Goal: Check status: Check status

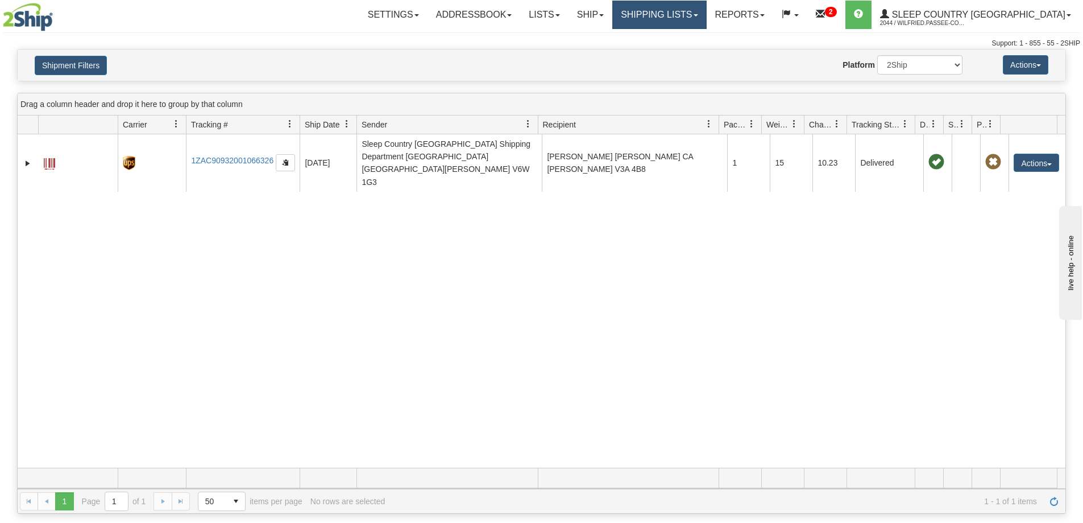
click at [706, 12] on link "Shipping lists" at bounding box center [659, 15] width 94 height 28
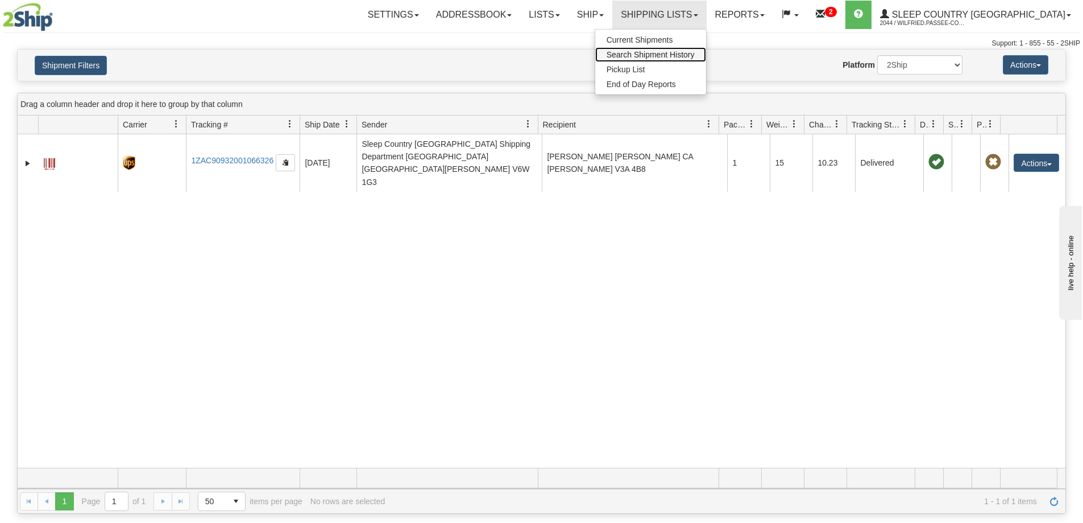
drag, startPoint x: 703, startPoint y: 51, endPoint x: 595, endPoint y: 105, distance: 121.0
click at [695, 51] on span "Search Shipment History" at bounding box center [651, 54] width 88 height 9
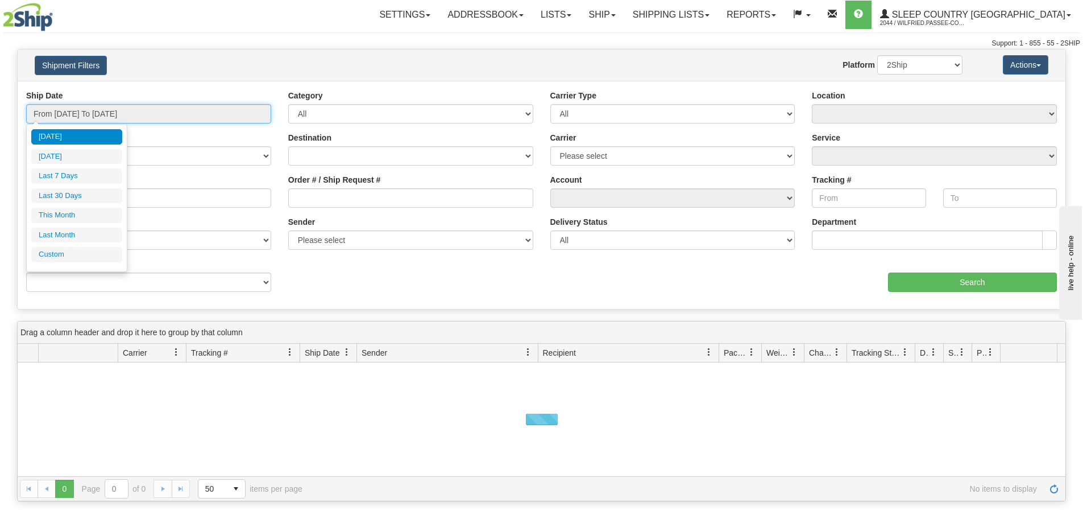
click at [143, 110] on input "From [DATE] To [DATE]" at bounding box center [148, 113] width 245 height 19
click at [93, 192] on li "Last 30 Days" at bounding box center [76, 195] width 91 height 15
type input "From [DATE] To [DATE]"
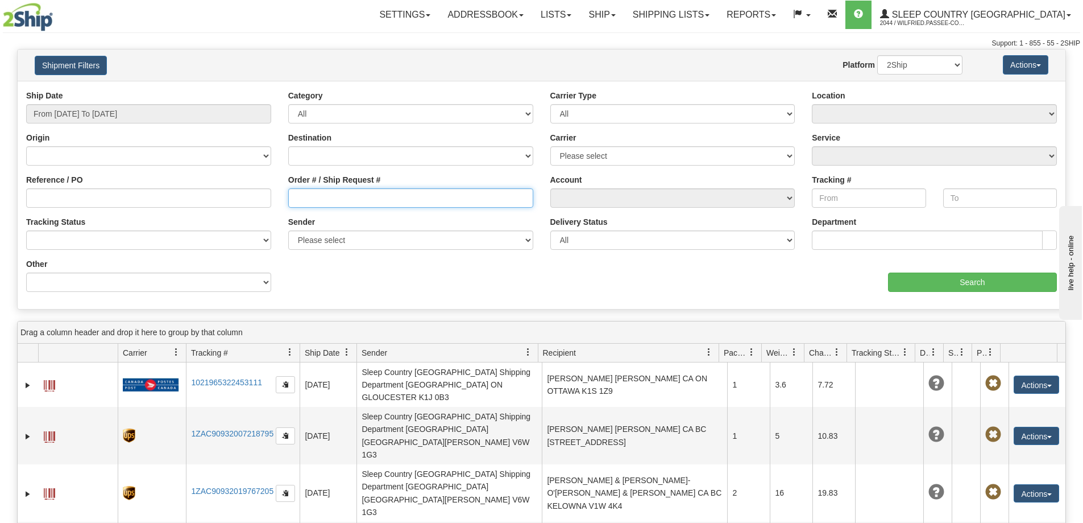
click at [338, 200] on input "Order # / Ship Request #" at bounding box center [410, 197] width 245 height 19
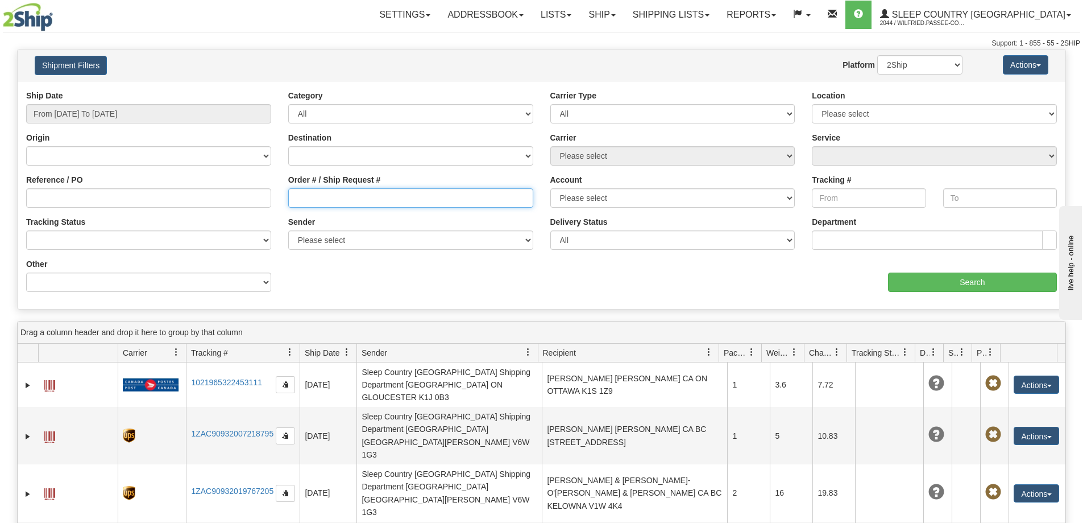
paste input "9000I037971*A"
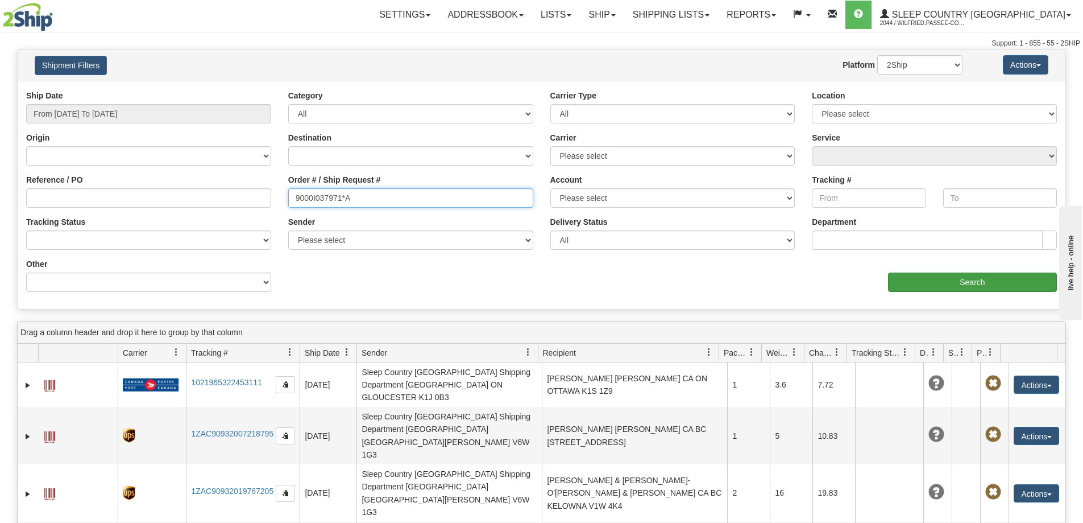
type input "9000I037971*A"
click at [917, 285] on input "Search" at bounding box center [972, 281] width 169 height 19
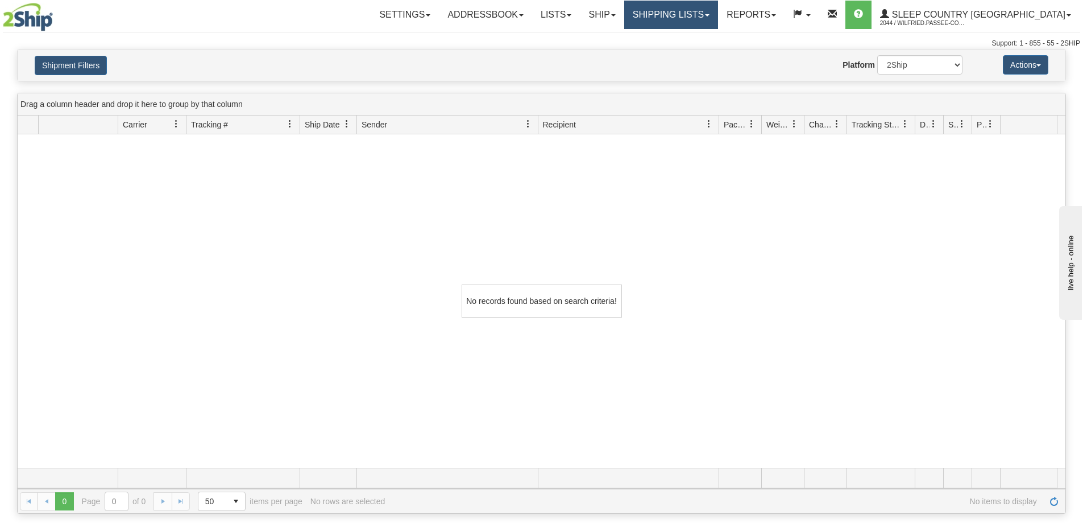
click at [711, 18] on link "Shipping lists" at bounding box center [671, 15] width 94 height 28
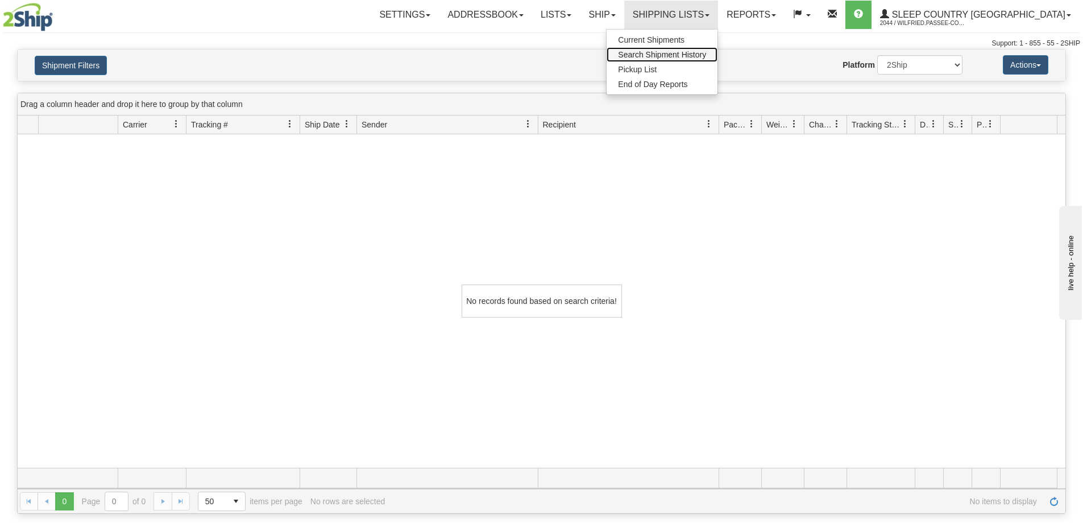
drag, startPoint x: 711, startPoint y: 54, endPoint x: 591, endPoint y: 89, distance: 125.4
click at [706, 55] on span "Search Shipment History" at bounding box center [662, 54] width 88 height 9
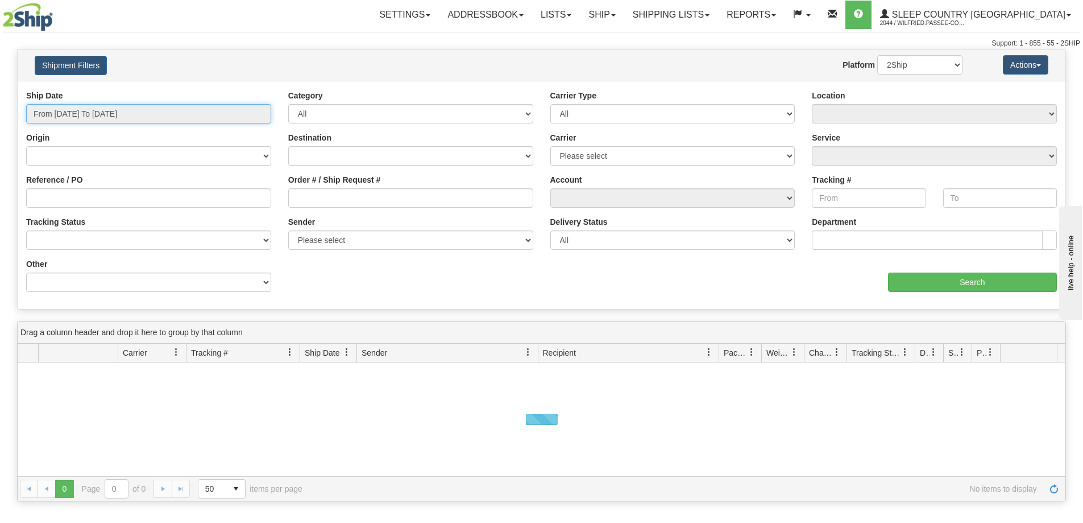
click at [104, 114] on input "From [DATE] To [DATE]" at bounding box center [148, 113] width 245 height 19
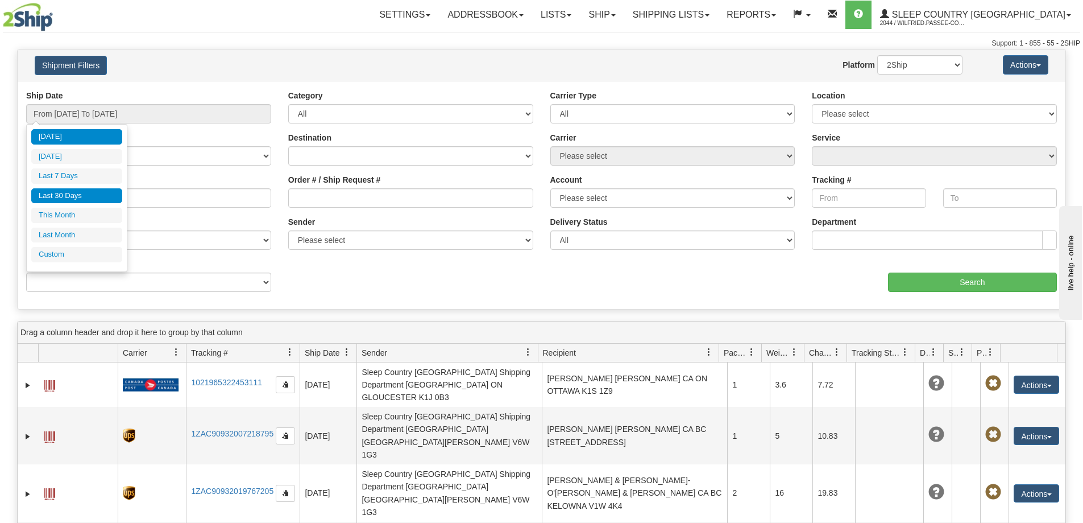
click at [95, 194] on li "Last 30 Days" at bounding box center [76, 195] width 91 height 15
type input "From [DATE] To [DATE]"
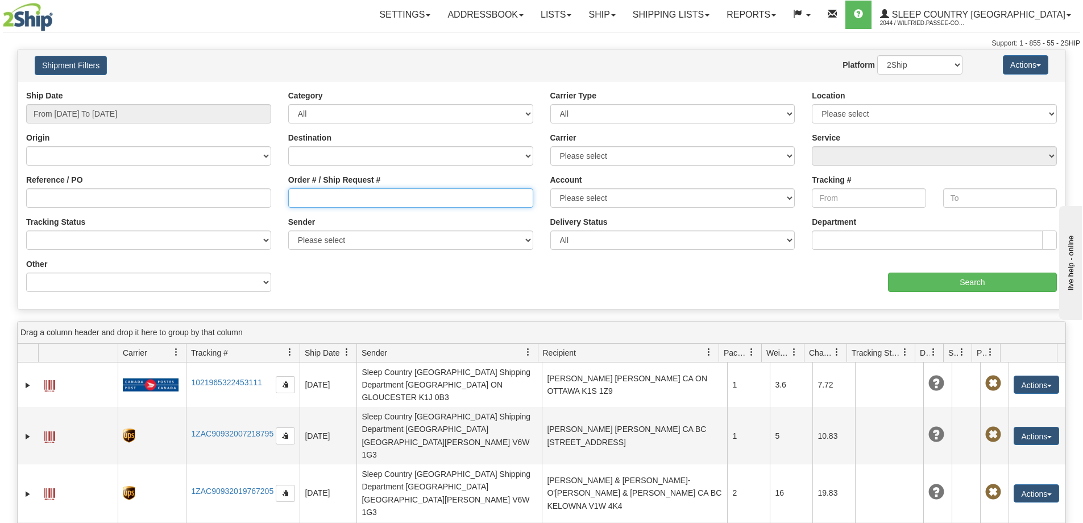
click at [309, 191] on input "Order # / Ship Request #" at bounding box center [410, 197] width 245 height 19
paste input "9000I037971*A"
drag, startPoint x: 342, startPoint y: 195, endPoint x: 442, endPoint y: 197, distance: 100.1
click at [442, 197] on input "9000I037971*A" at bounding box center [410, 197] width 245 height 19
type input "9000I037971"
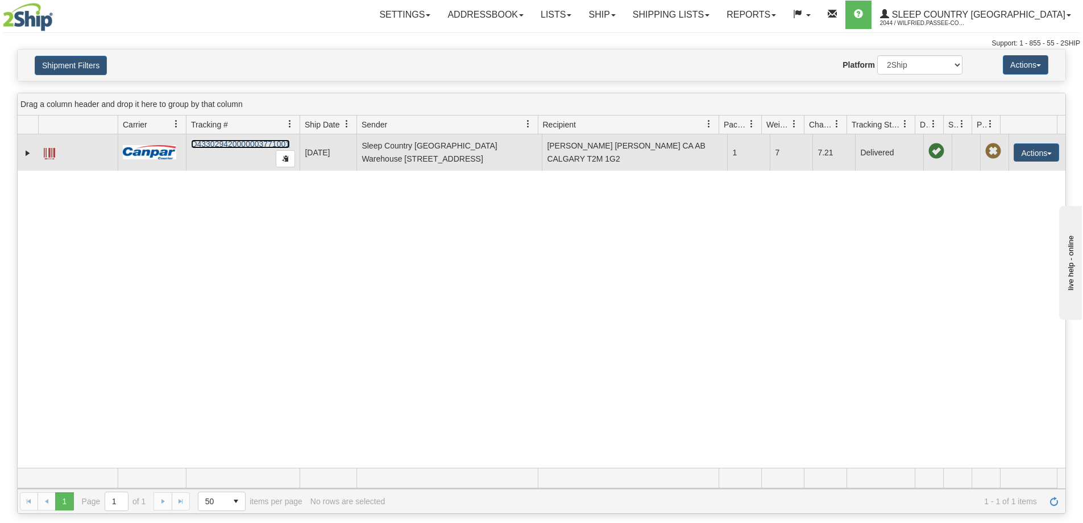
click at [267, 141] on link "D433029420000003771001" at bounding box center [240, 143] width 99 height 9
